Goal: Find specific page/section: Find specific page/section

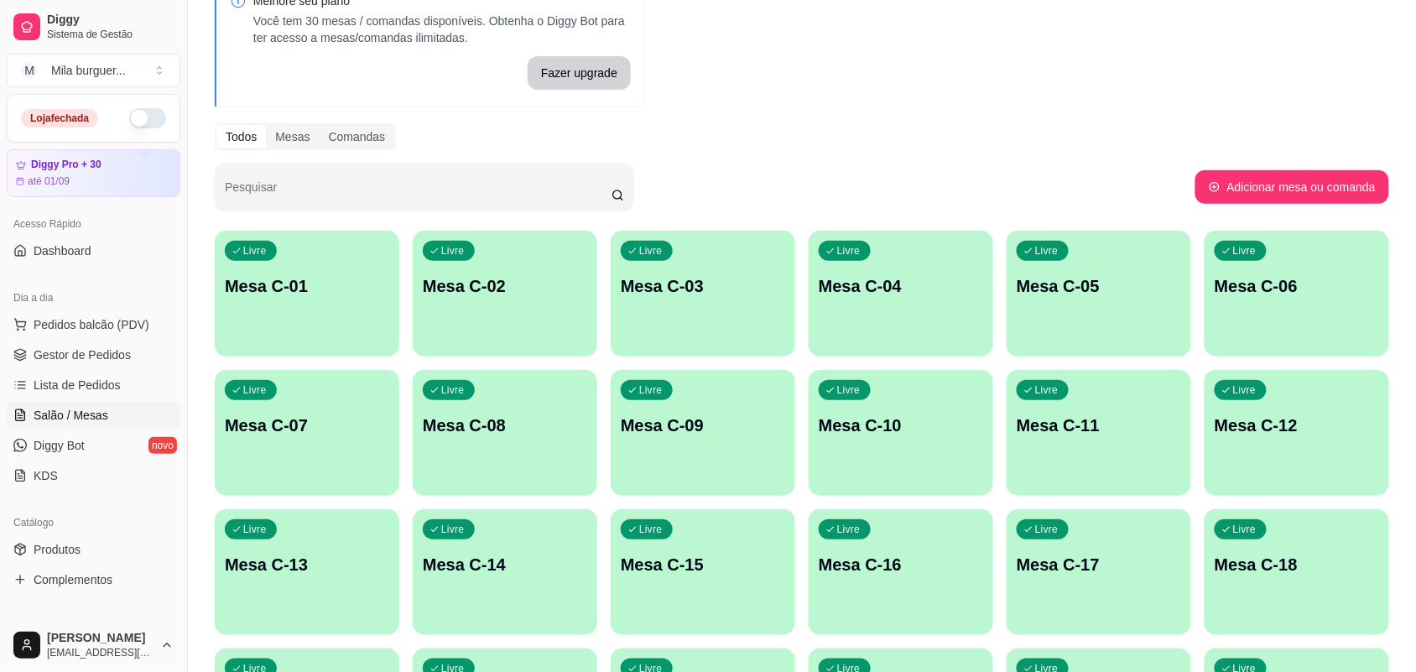
scroll to position [315, 0]
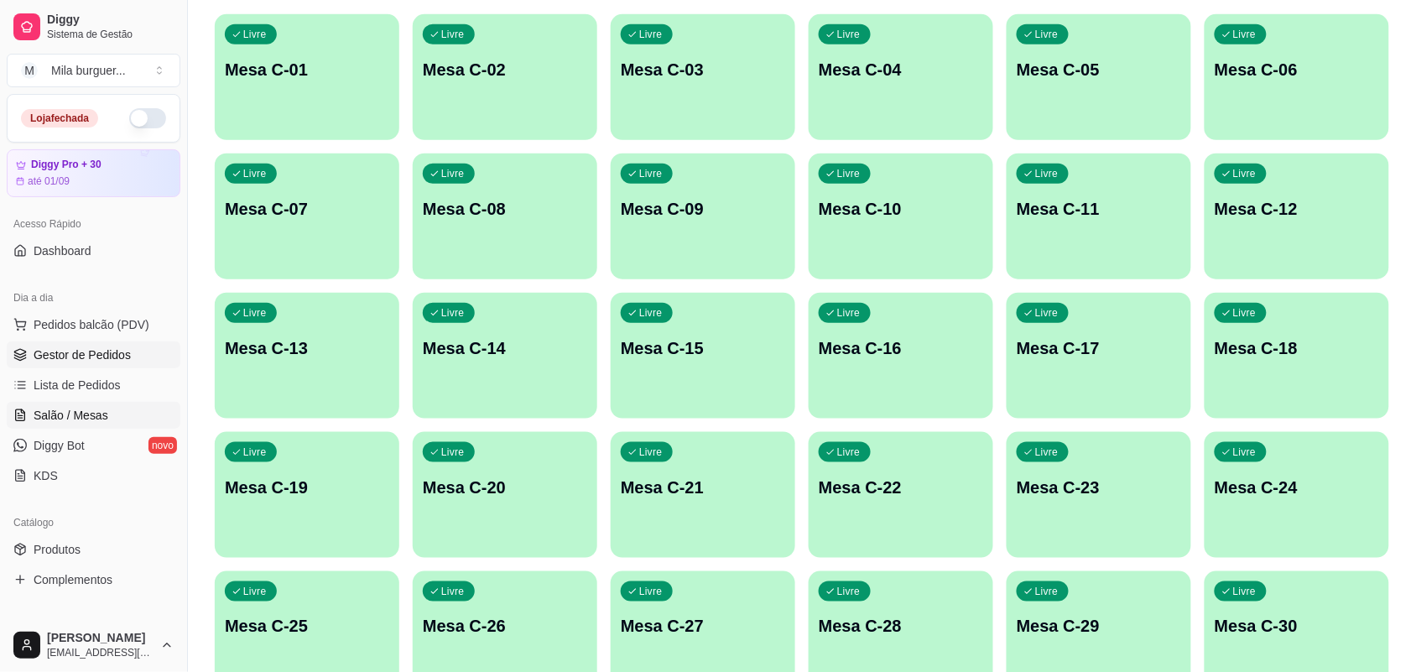
click at [95, 351] on span "Gestor de Pedidos" at bounding box center [82, 355] width 97 height 17
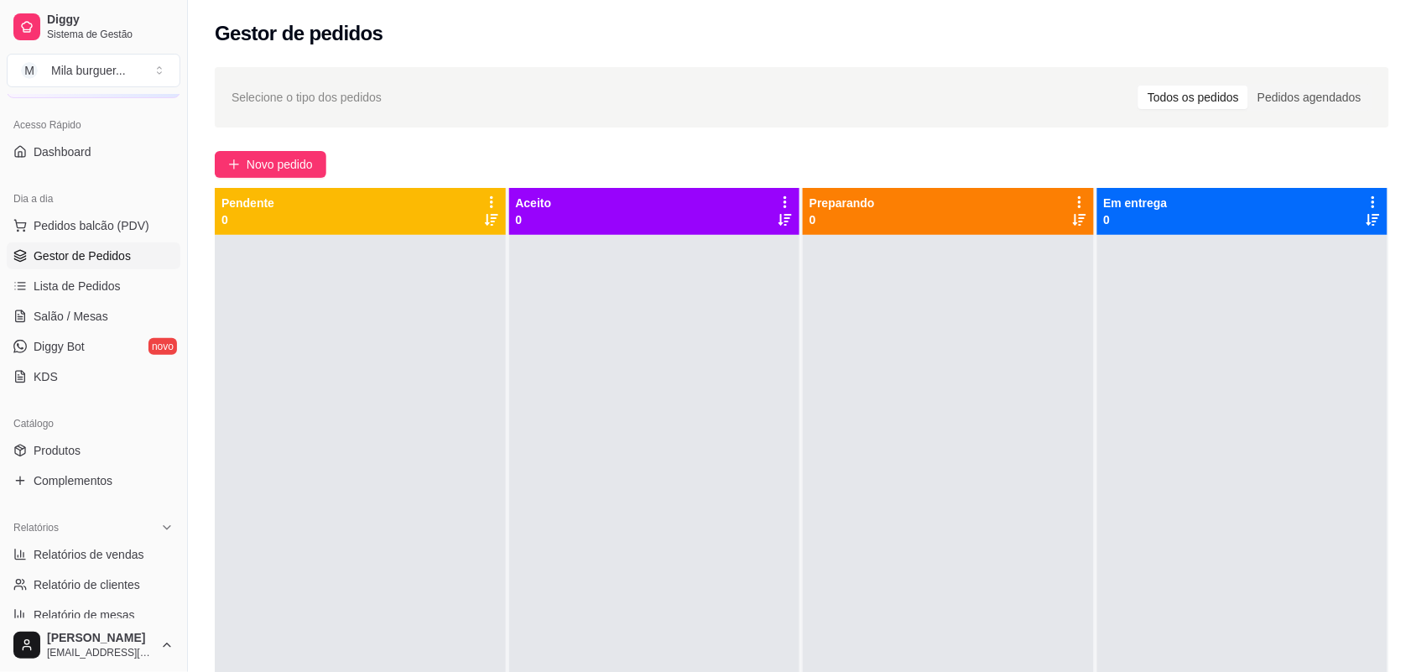
scroll to position [105, 0]
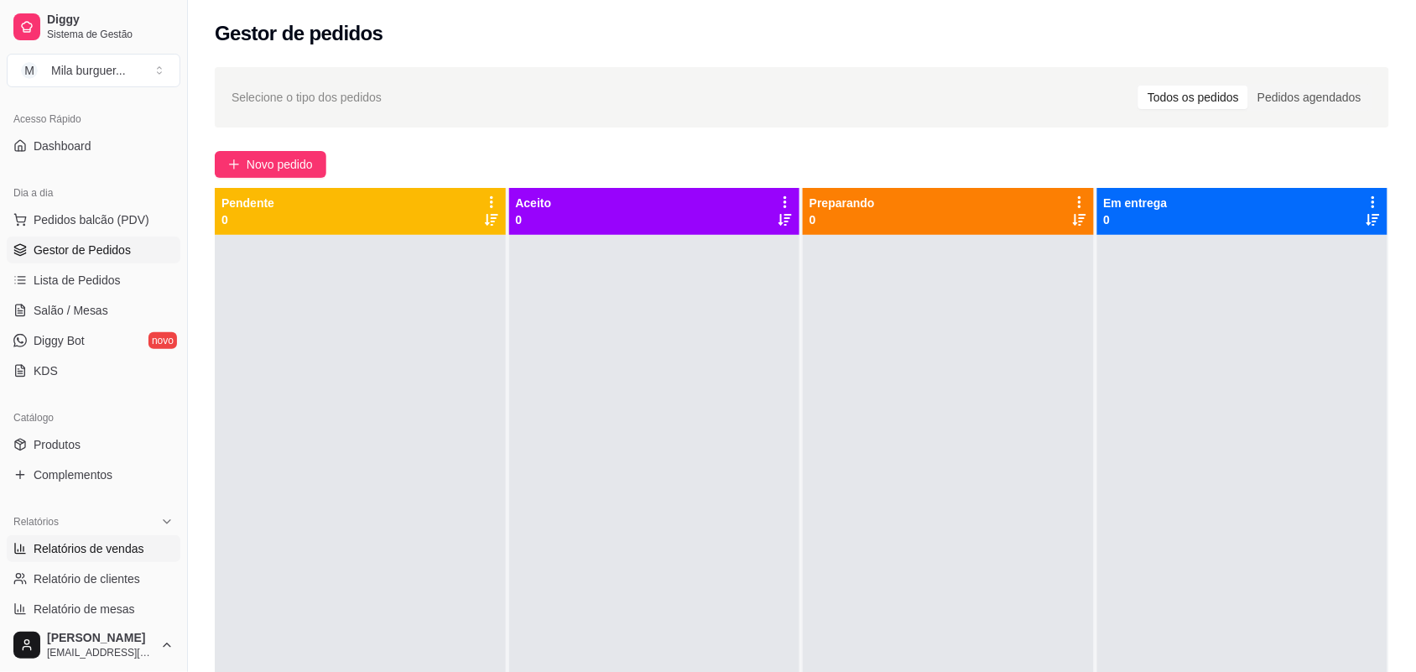
click at [148, 550] on link "Relatórios de vendas" at bounding box center [94, 548] width 174 height 27
select select "ALL"
select select "0"
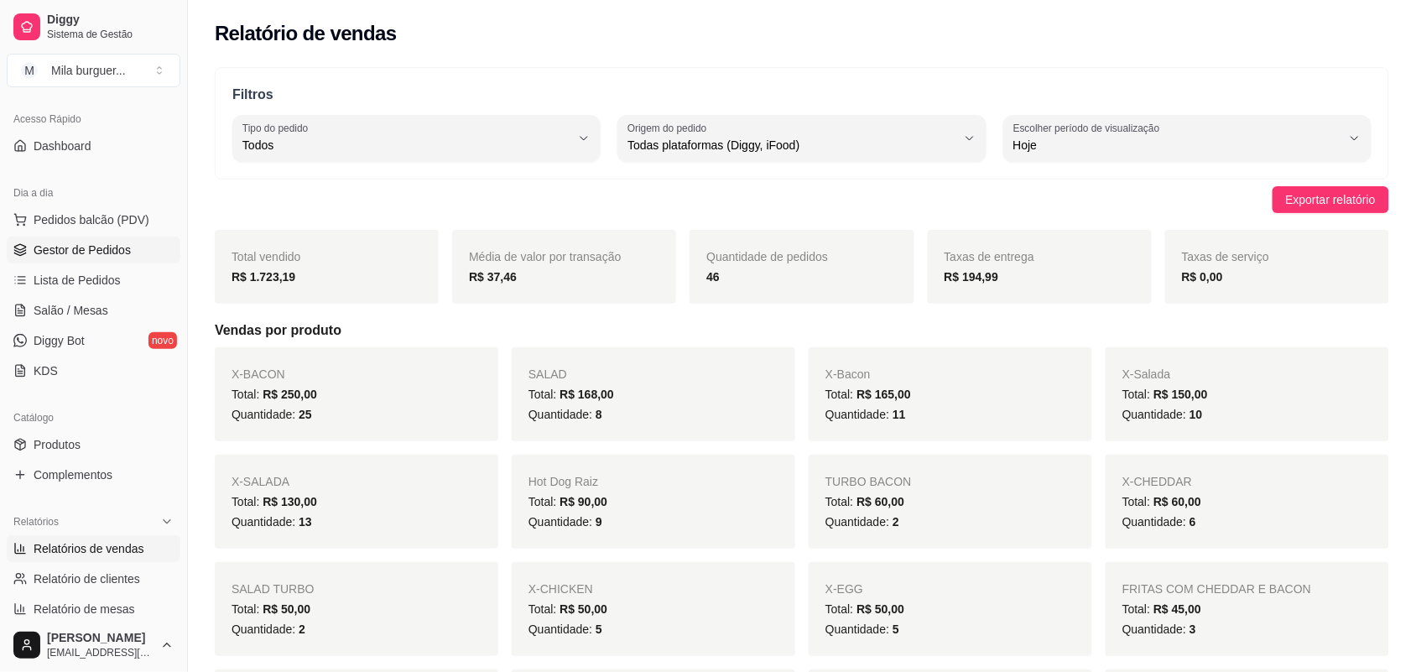
click at [95, 254] on span "Gestor de Pedidos" at bounding box center [82, 250] width 97 height 17
